Goal: Transaction & Acquisition: Purchase product/service

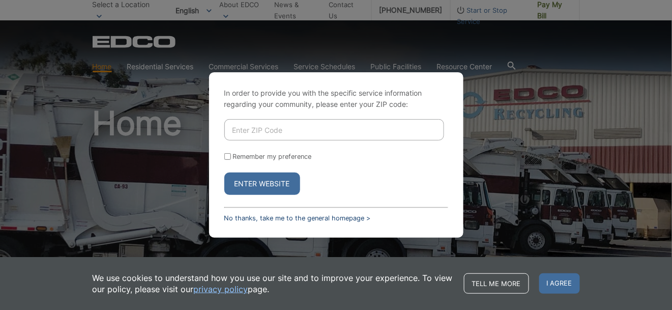
click at [345, 219] on link "No thanks, take me to the general homepage >" at bounding box center [297, 218] width 147 height 8
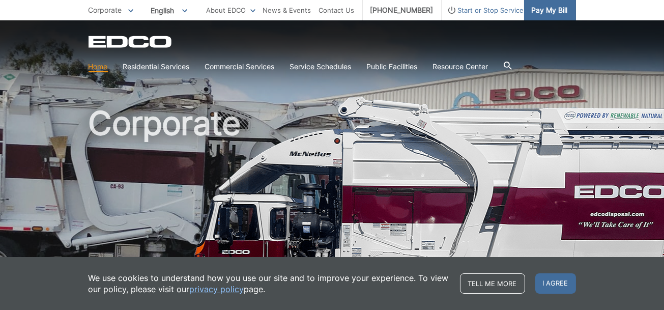
click at [544, 8] on span "Pay My Bill" at bounding box center [550, 10] width 36 height 11
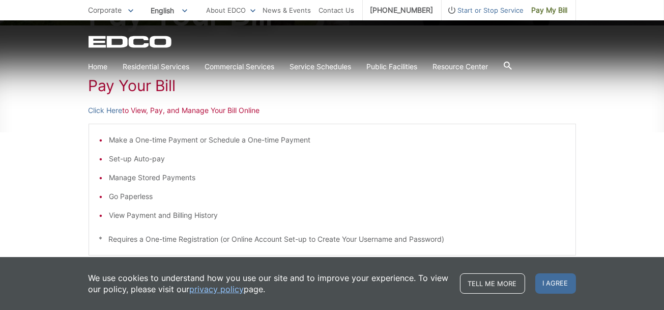
scroll to position [169, 0]
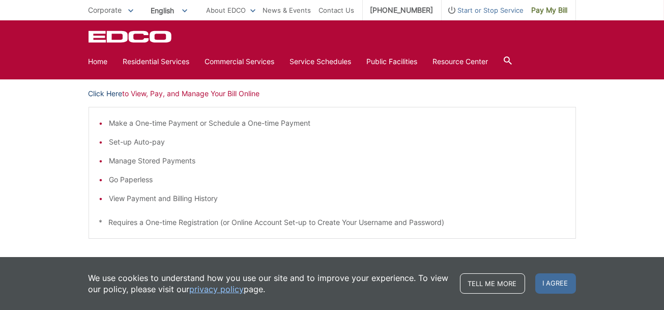
click at [106, 92] on link "Click Here" at bounding box center [106, 93] width 34 height 11
